Goal: Navigation & Orientation: Find specific page/section

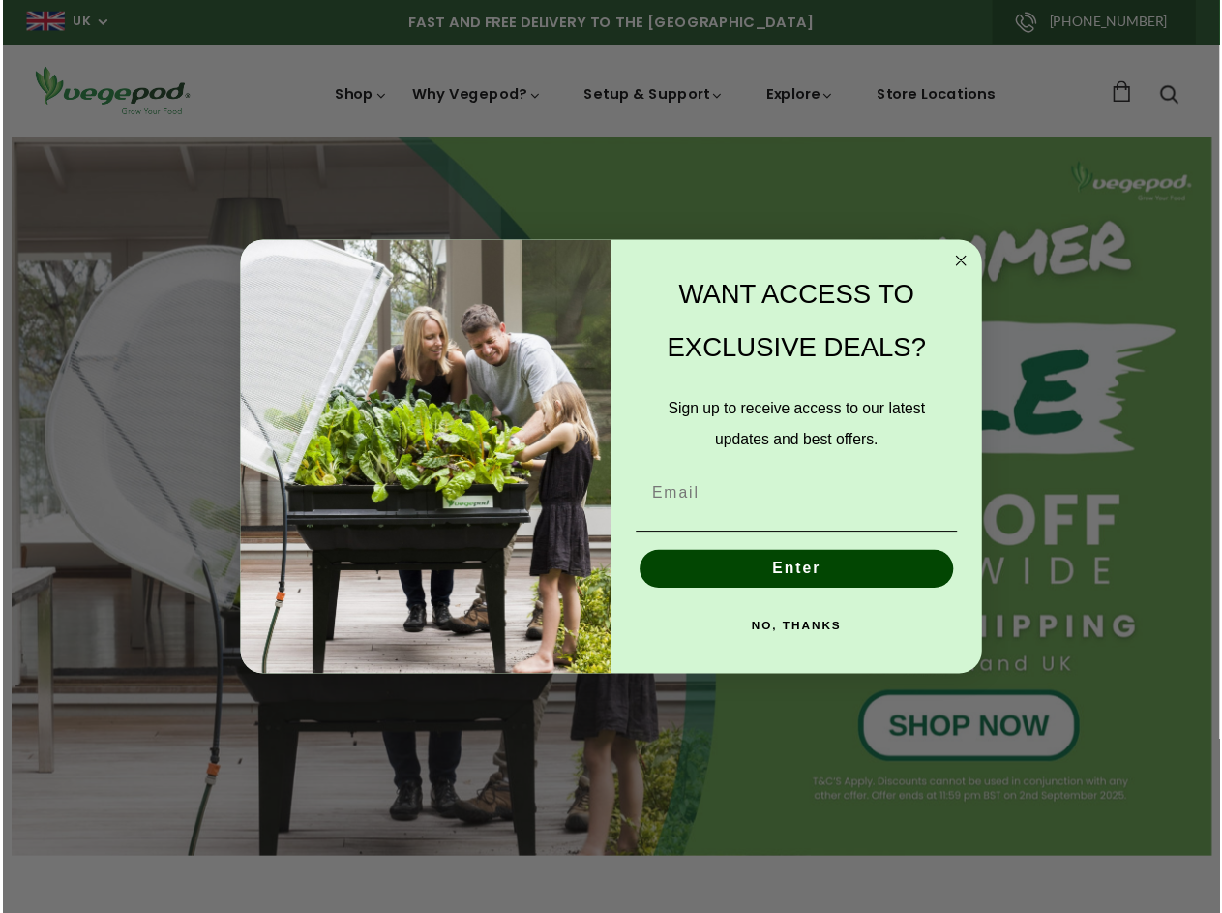
scroll to position [0, 1763]
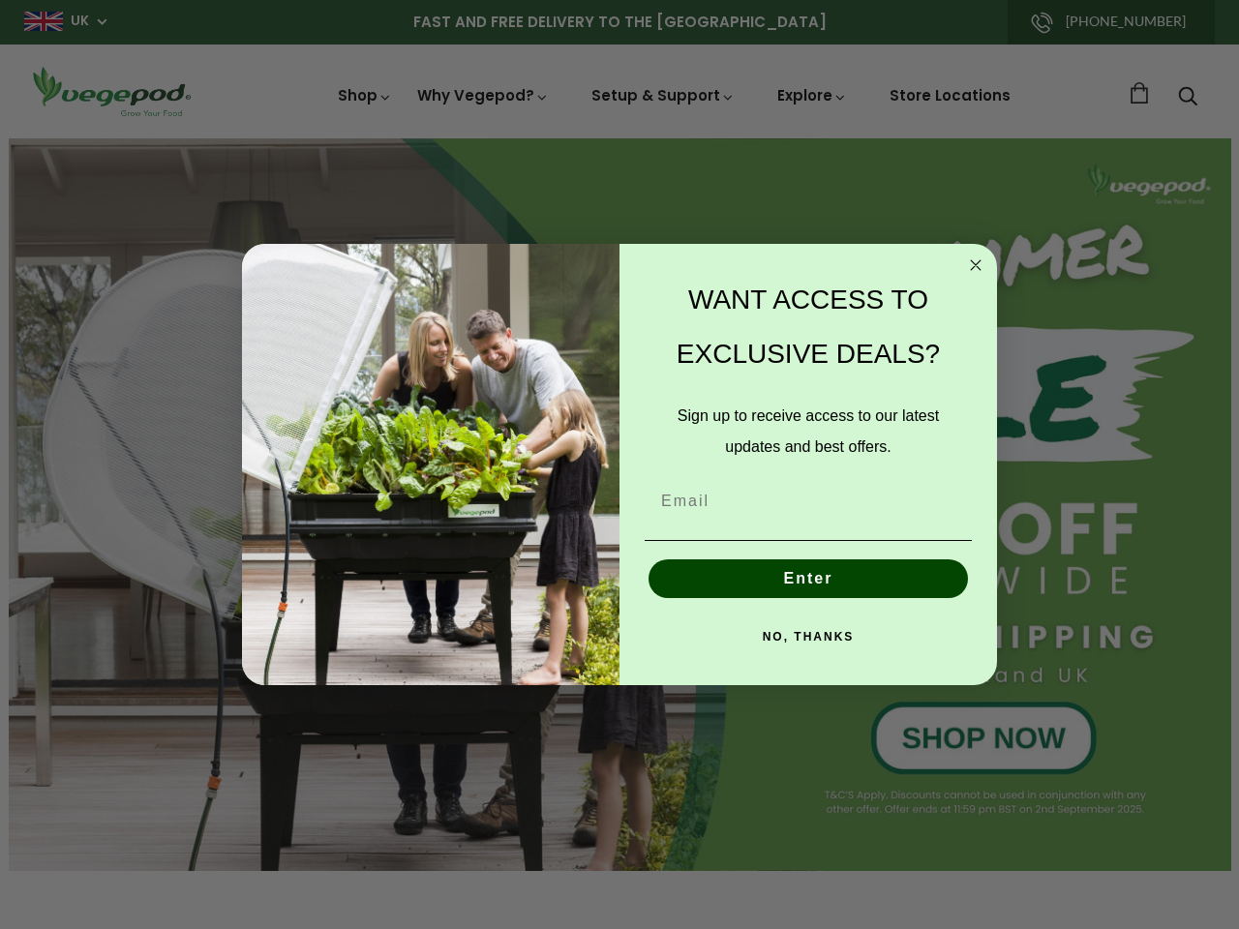
click at [619, 465] on div "WANT ACCESS TO EXCLUSIVE DEALS? Sign up to receive access to our latest updates…" at bounding box center [798, 465] width 358 height 404
click at [976, 265] on icon "Close dialog" at bounding box center [976, 265] width 10 height 10
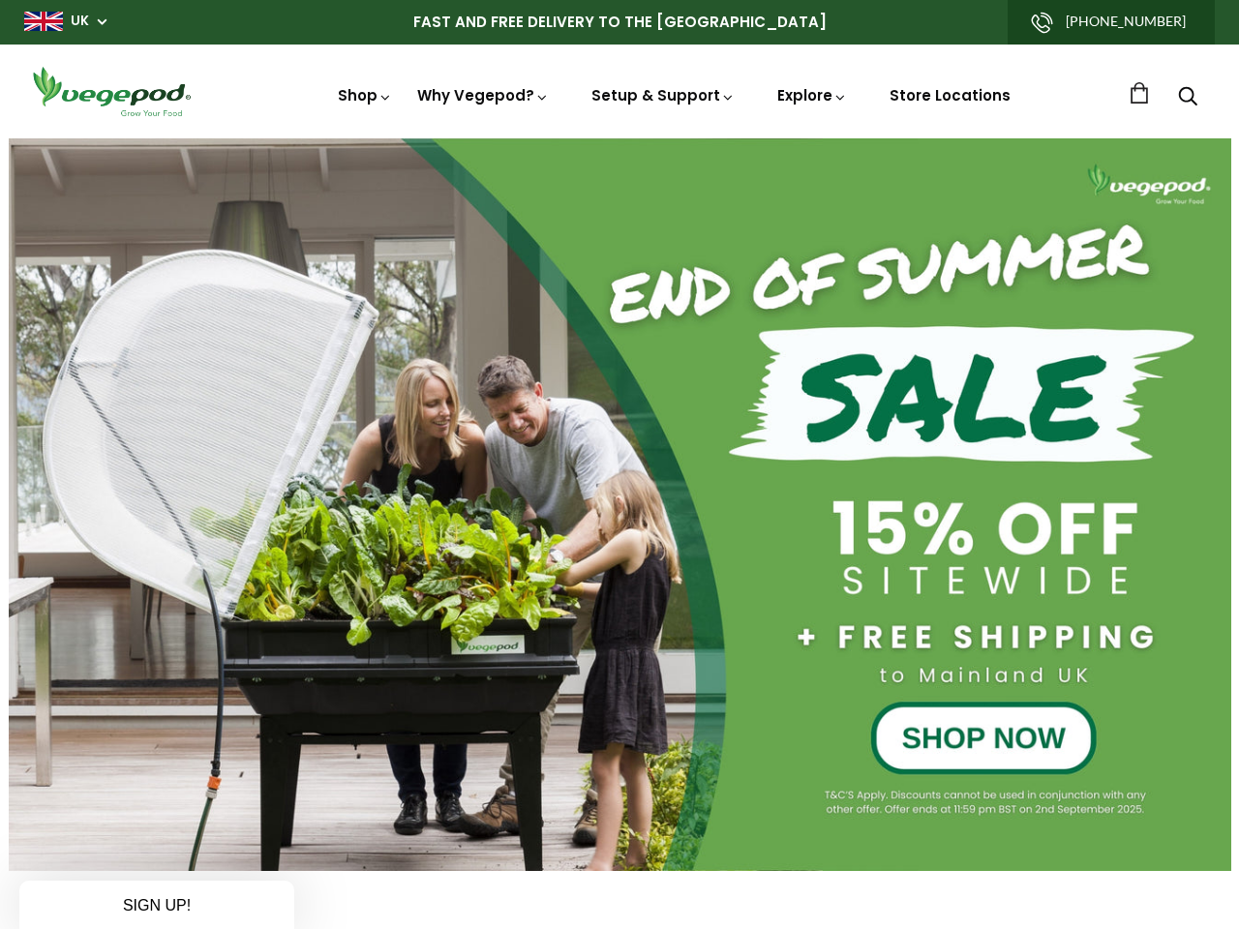
click at [808, 604] on button "Enter" at bounding box center [808, 623] width 319 height 39
click at [808, 652] on div "NO, THANKS" at bounding box center [808, 681] width 339 height 58
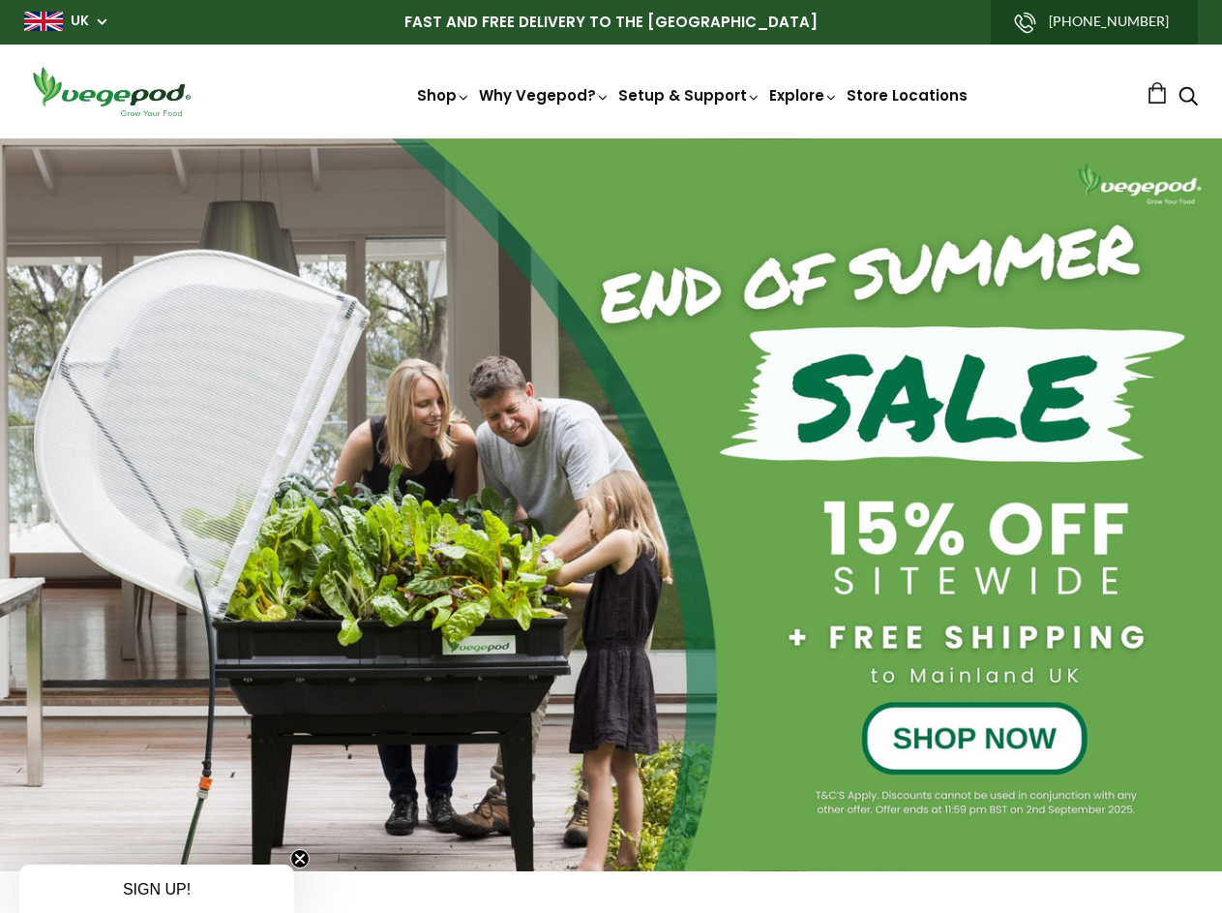
scroll to position [0, 2317]
